Goal: Check status: Check status

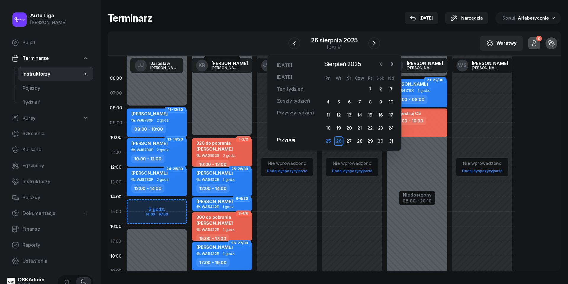
click at [395, 65] on icon "button" at bounding box center [392, 64] width 6 height 6
click at [327, 100] on div "8" at bounding box center [328, 101] width 9 height 9
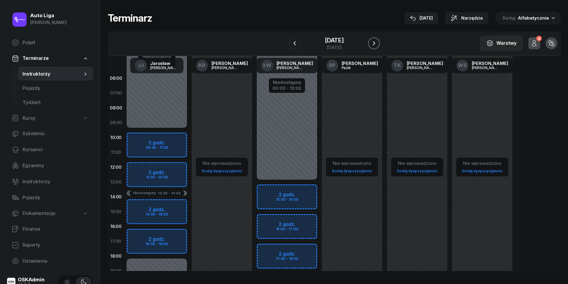
click at [377, 41] on icon "button" at bounding box center [374, 43] width 7 height 7
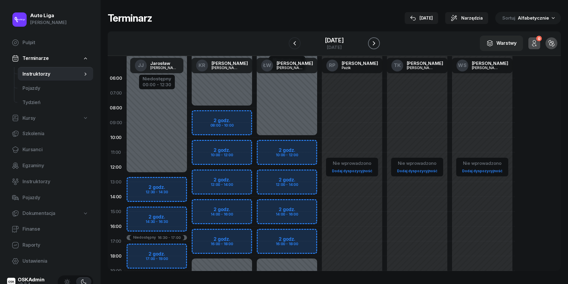
click at [377, 41] on icon "button" at bounding box center [374, 43] width 7 height 7
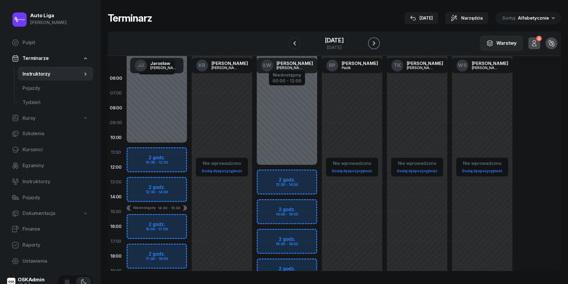
click at [377, 41] on icon "button" at bounding box center [374, 43] width 7 height 7
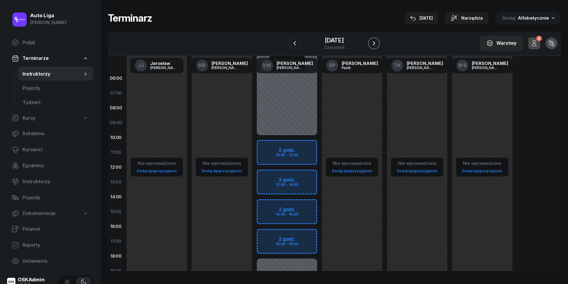
click at [377, 41] on icon "button" at bounding box center [374, 43] width 7 height 7
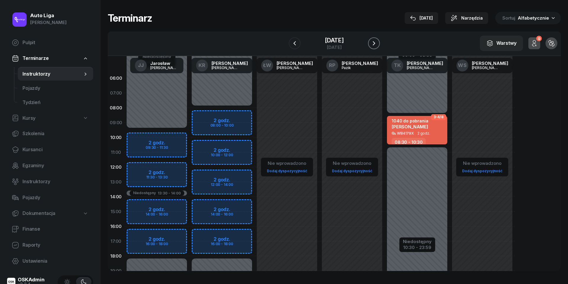
click at [377, 41] on icon "button" at bounding box center [374, 43] width 7 height 7
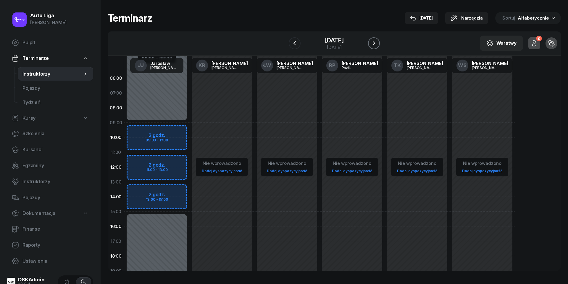
click at [377, 41] on icon "button" at bounding box center [374, 43] width 7 height 7
